Goal: Transaction & Acquisition: Purchase product/service

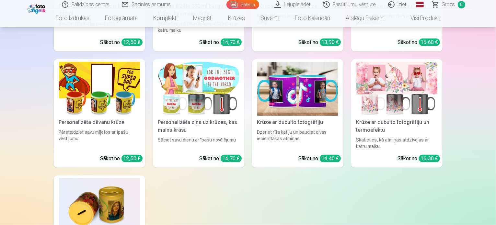
scroll to position [5323, 0]
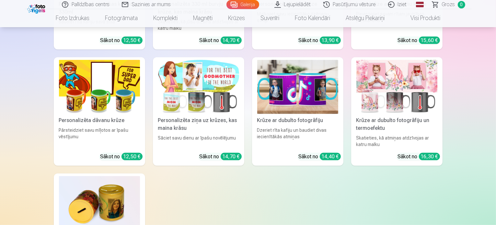
click at [306, 2] on link "Lejupielādēt" at bounding box center [292, 4] width 49 height 9
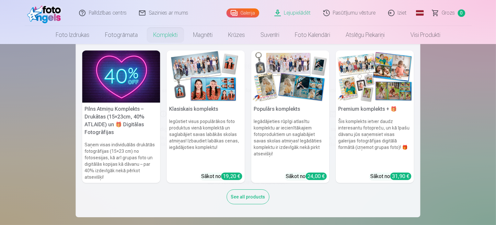
click at [164, 33] on link "Komplekti" at bounding box center [165, 35] width 40 height 18
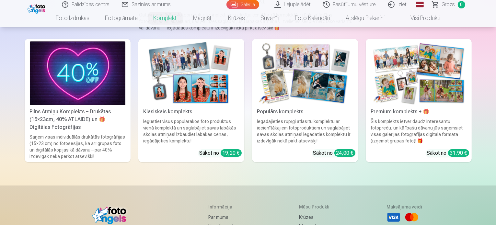
scroll to position [76, 0]
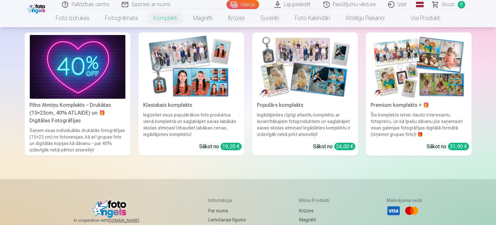
click at [211, 99] on img at bounding box center [190, 67] width 95 height 64
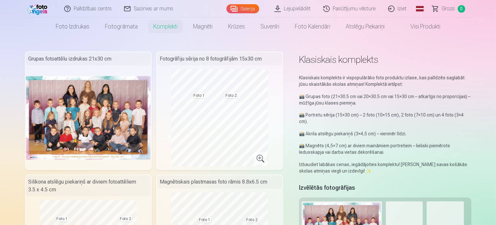
scroll to position [8, 0]
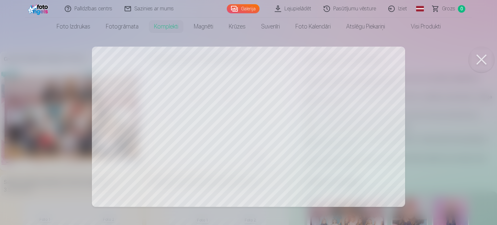
click at [150, 119] on div at bounding box center [248, 112] width 497 height 225
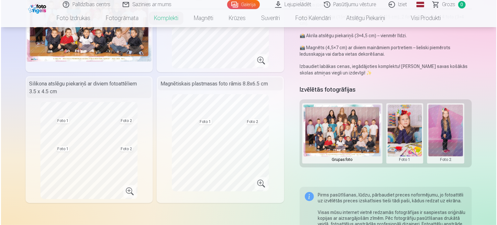
scroll to position [107, 0]
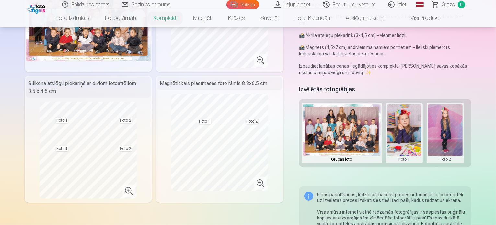
click at [417, 125] on button at bounding box center [404, 133] width 35 height 58
click at [417, 125] on button "Nomainiet foto" at bounding box center [408, 126] width 53 height 18
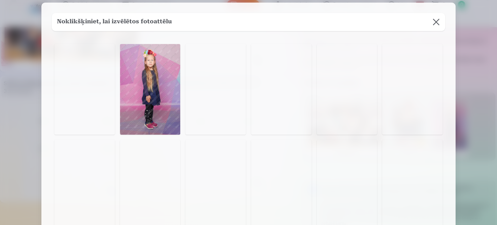
scroll to position [11, 0]
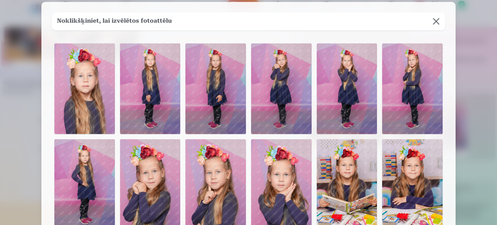
click at [298, 69] on img at bounding box center [281, 88] width 61 height 91
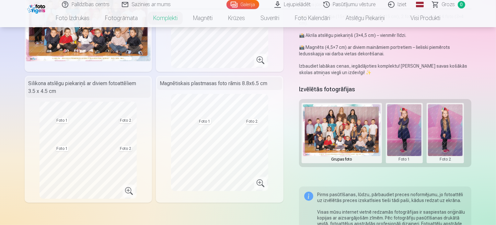
click at [413, 131] on button at bounding box center [404, 133] width 35 height 58
click at [413, 131] on button "Nomainiet foto" at bounding box center [408, 126] width 53 height 18
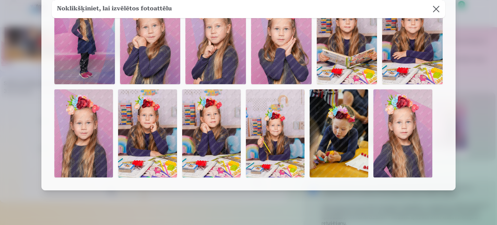
scroll to position [162, 0]
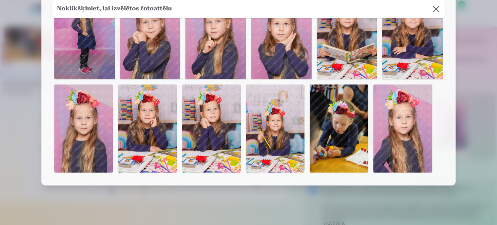
click at [218, 127] on img at bounding box center [211, 128] width 59 height 88
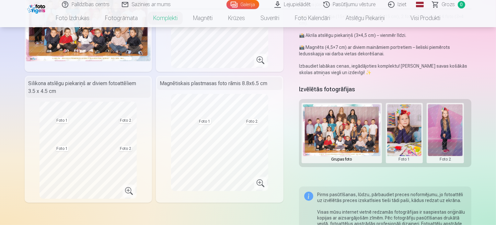
click at [447, 124] on button at bounding box center [445, 133] width 35 height 58
click at [447, 124] on button "Nomainiet foto" at bounding box center [449, 126] width 53 height 18
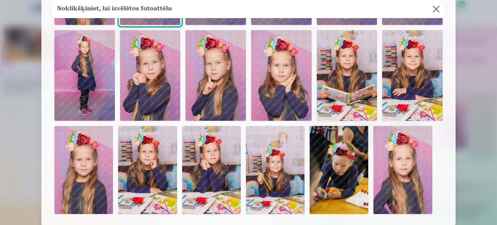
scroll to position [120, 0]
click at [437, 12] on button at bounding box center [436, 9] width 18 height 18
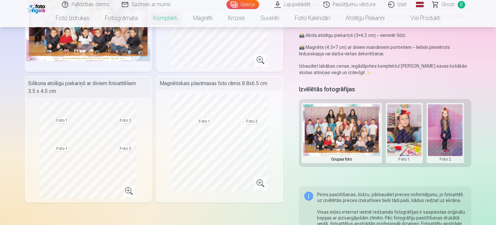
click at [446, 118] on button at bounding box center [445, 133] width 35 height 58
click at [445, 126] on button "Nomainiet foto" at bounding box center [449, 126] width 53 height 18
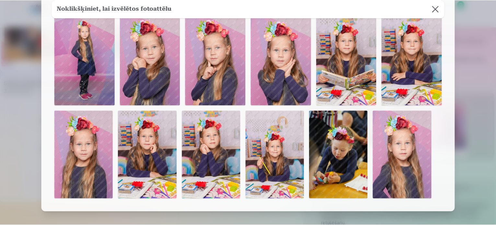
scroll to position [133, 0]
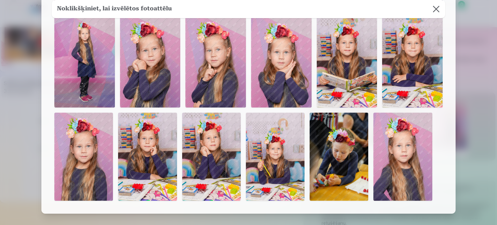
click at [77, 164] on img at bounding box center [83, 157] width 59 height 88
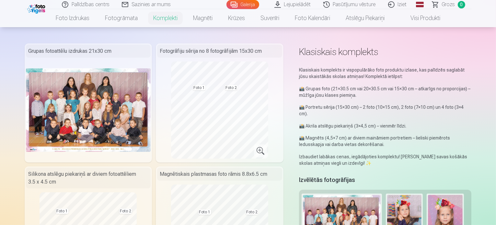
scroll to position [15, 0]
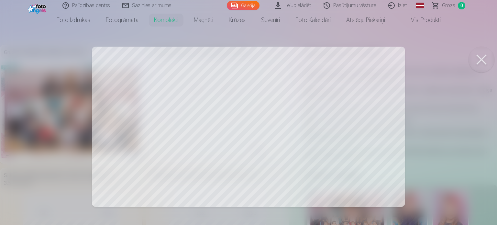
click at [481, 59] on button at bounding box center [482, 60] width 26 height 26
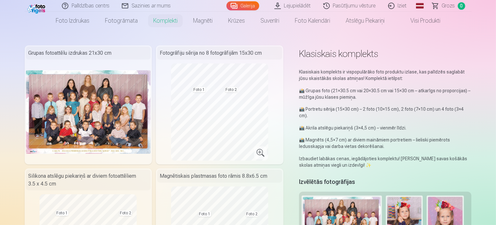
scroll to position [0, 0]
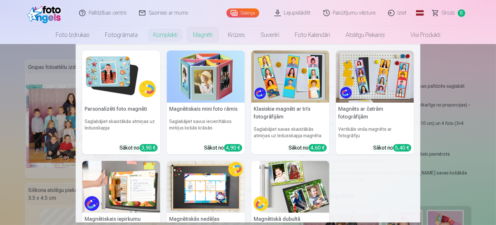
click at [137, 72] on img at bounding box center [121, 76] width 78 height 52
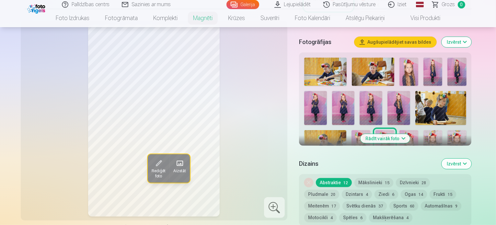
scroll to position [180, 0]
click at [386, 134] on button "Rādīt vairāk foto" at bounding box center [385, 138] width 50 height 9
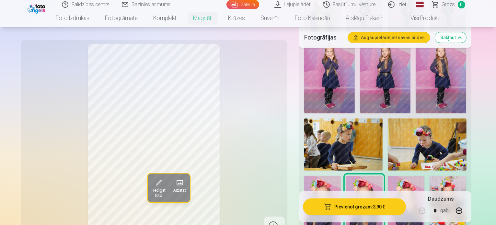
scroll to position [318, 0]
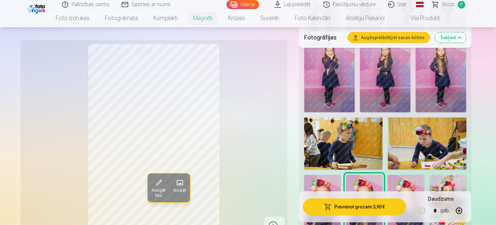
click at [398, 175] on img at bounding box center [405, 202] width 37 height 55
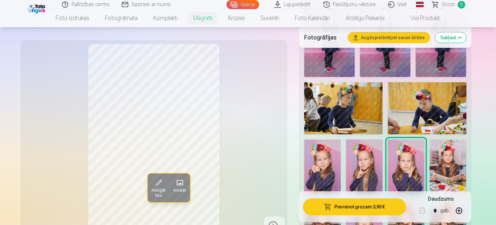
scroll to position [354, 0]
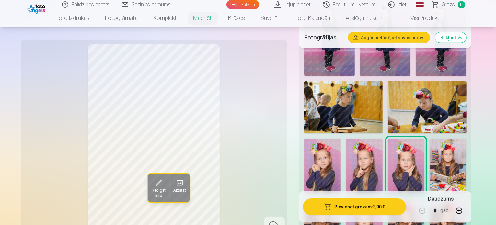
click at [429, 199] on img at bounding box center [447, 226] width 37 height 55
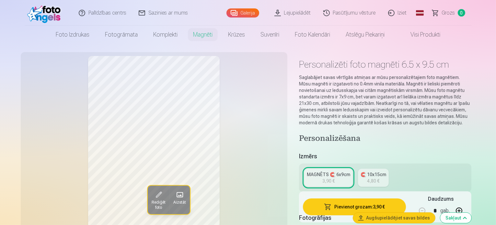
scroll to position [0, 0]
